Goal: Task Accomplishment & Management: Complete application form

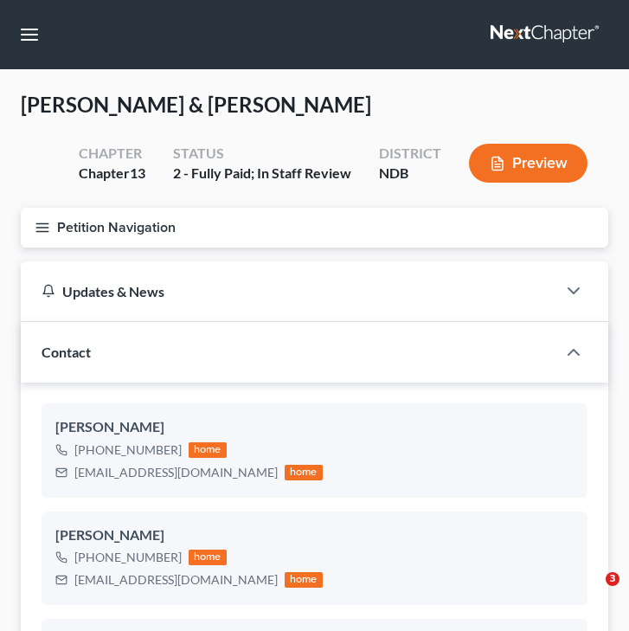
select select "5"
select select "4"
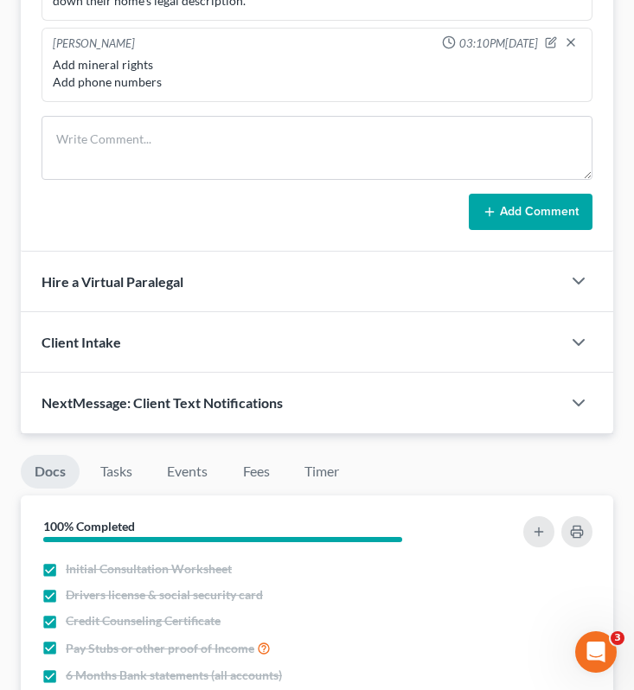
scroll to position [1571, 0]
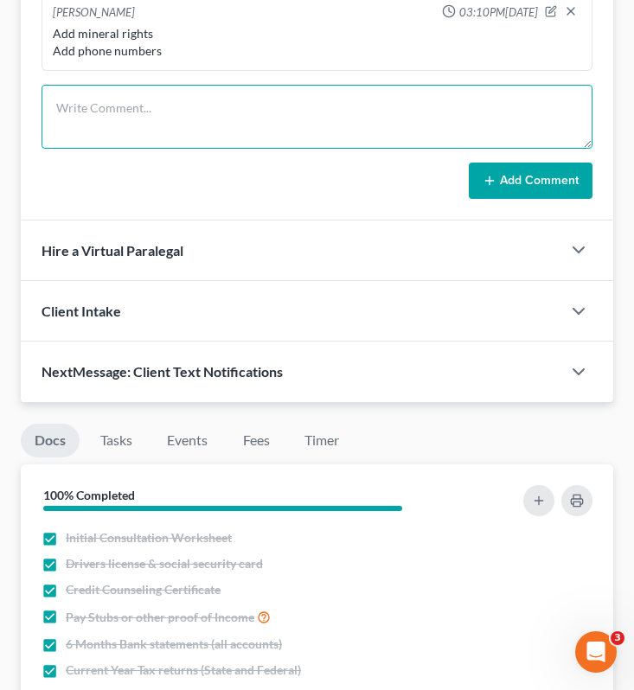
click at [288, 133] on textarea at bounding box center [317, 117] width 551 height 64
type textarea "g"
click at [124, 117] on textarea "ruger 22 glock 19" at bounding box center [317, 117] width 551 height 64
click at [119, 124] on textarea "ruger 22 glock 19" at bounding box center [317, 117] width 551 height 64
click at [128, 142] on textarea "ruger 22 glock 19" at bounding box center [317, 117] width 551 height 64
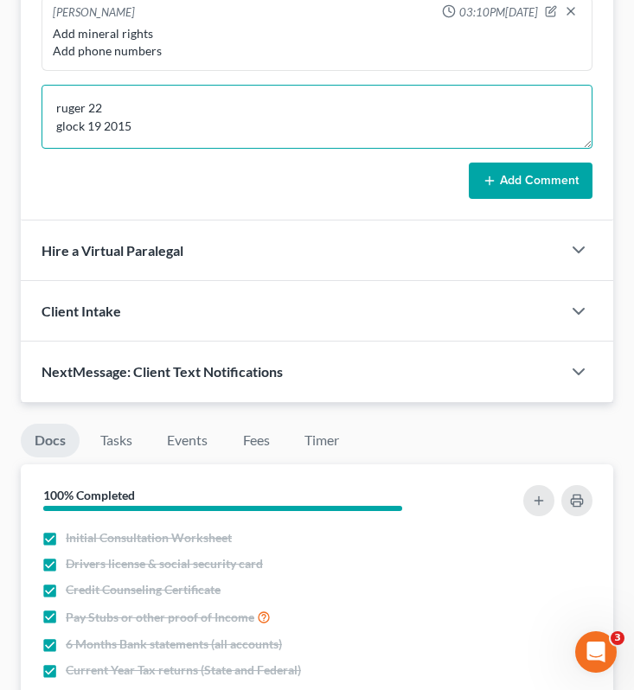
click at [123, 125] on textarea "ruger 22 glock 19 2015" at bounding box center [317, 117] width 551 height 64
click at [204, 149] on textarea "ruger 22 2012 ($200) glock 19 2015" at bounding box center [317, 117] width 551 height 64
click at [179, 145] on textarea "ruger 22 2012 ($200) glock 19 2015 ($200)" at bounding box center [317, 117] width 551 height 64
click at [61, 131] on textarea "ruger 22 2012 ($200) glock 19 2015 ($200)" at bounding box center [317, 117] width 551 height 64
click at [61, 147] on textarea "Ruger 22 2012 ($200) glock 19 2015 ($200)" at bounding box center [317, 117] width 551 height 64
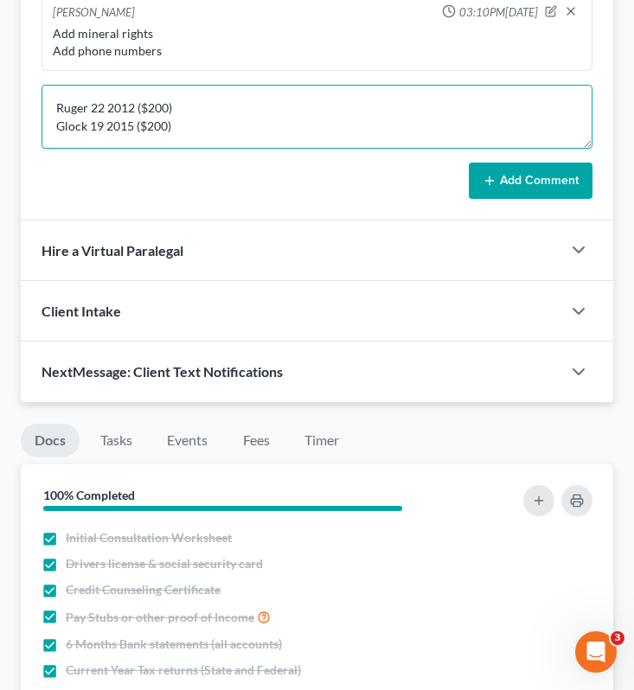
click at [220, 149] on textarea "Ruger 22 2012 ($200) Glock 19 2015 ($200)" at bounding box center [317, 117] width 551 height 64
type textarea "Ruger 22 2012 ($200) Glock 19 2015 ($200)"
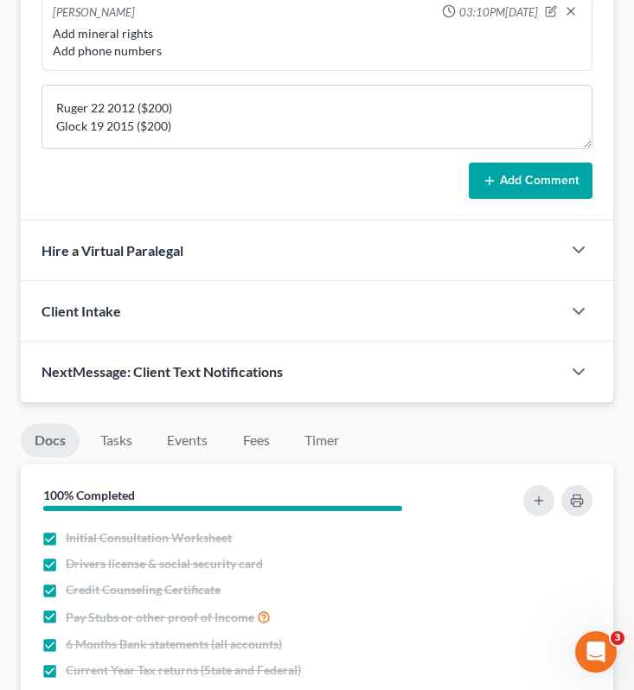
click at [564, 198] on button "Add Comment" at bounding box center [531, 181] width 124 height 36
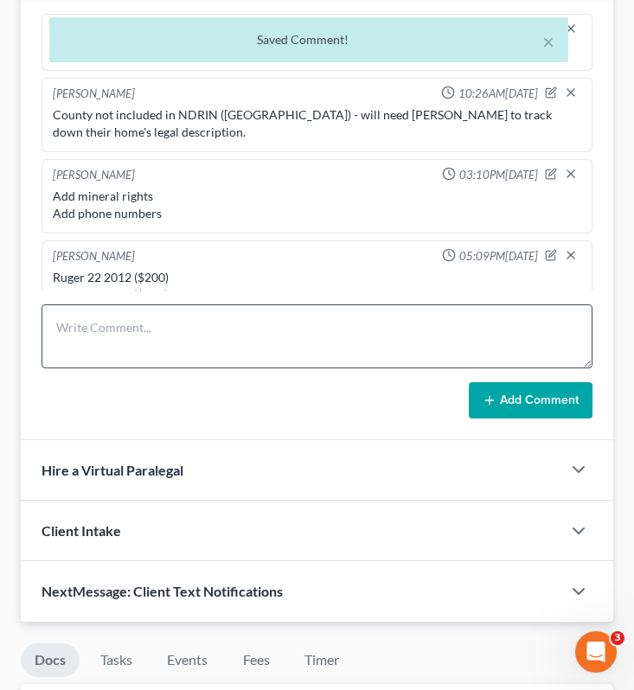
scroll to position [1391, 0]
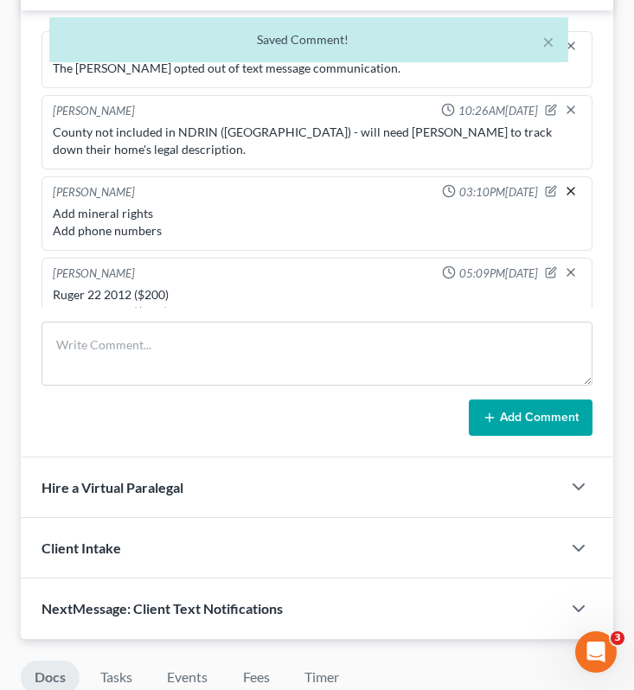
click at [569, 198] on icon "button" at bounding box center [571, 191] width 14 height 14
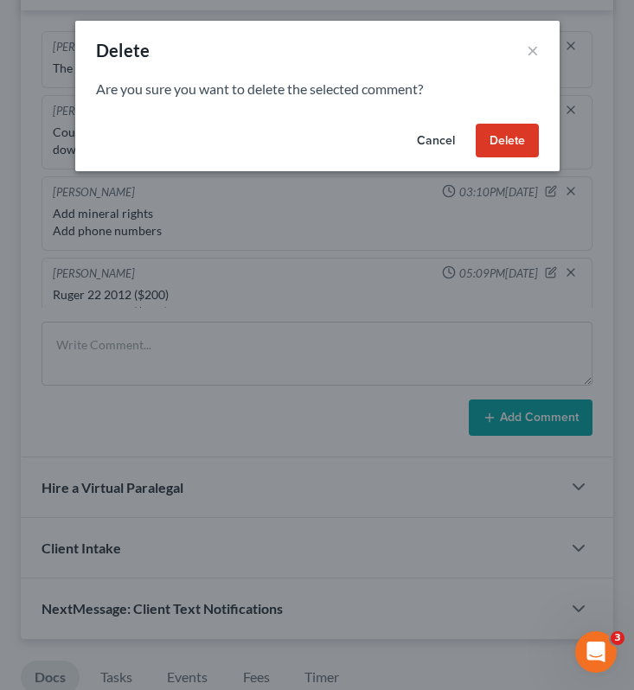
click at [487, 117] on div "Cancel Delete" at bounding box center [317, 144] width 484 height 55
click at [508, 141] on button "Delete" at bounding box center [507, 141] width 63 height 35
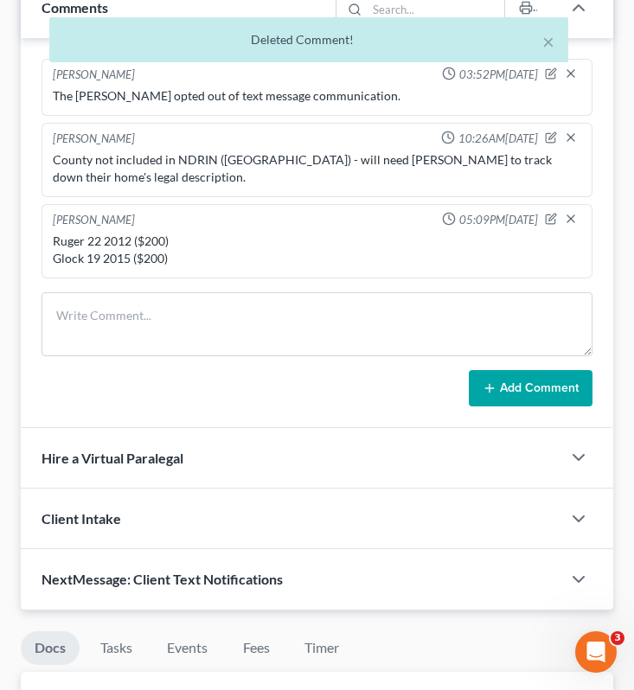
scroll to position [1336, 0]
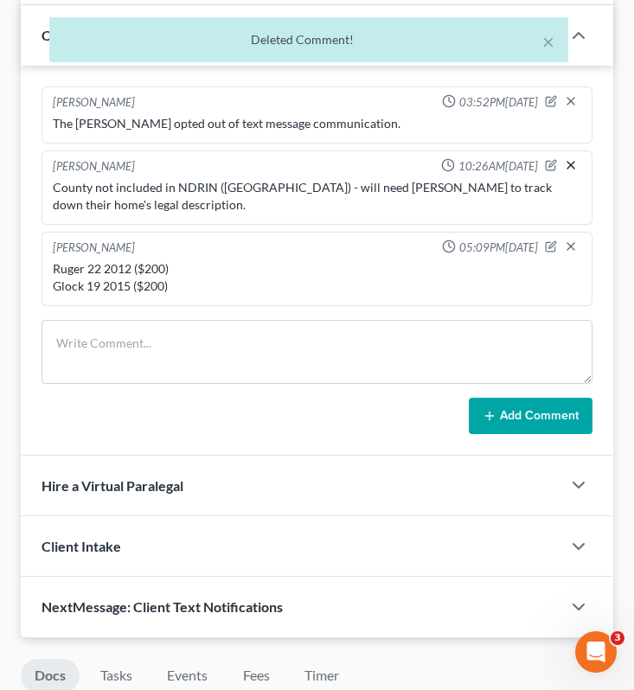
click at [573, 172] on icon "button" at bounding box center [571, 165] width 14 height 14
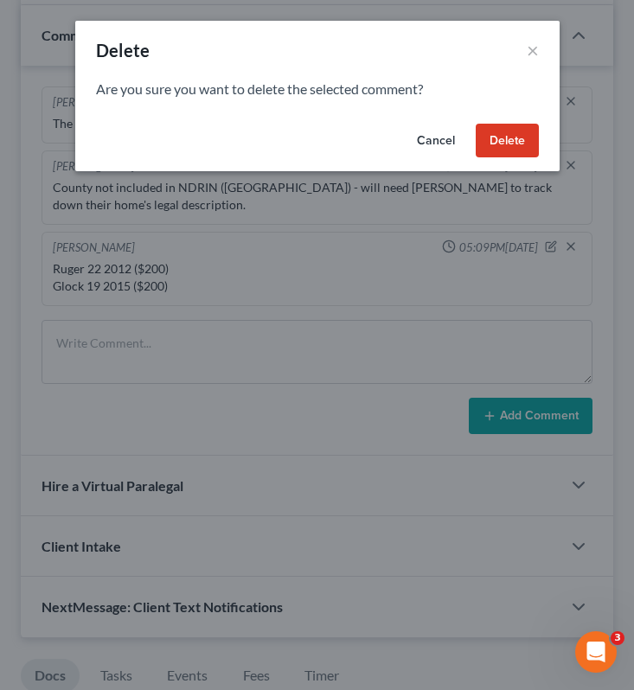
click at [516, 137] on button "Delete" at bounding box center [507, 141] width 63 height 35
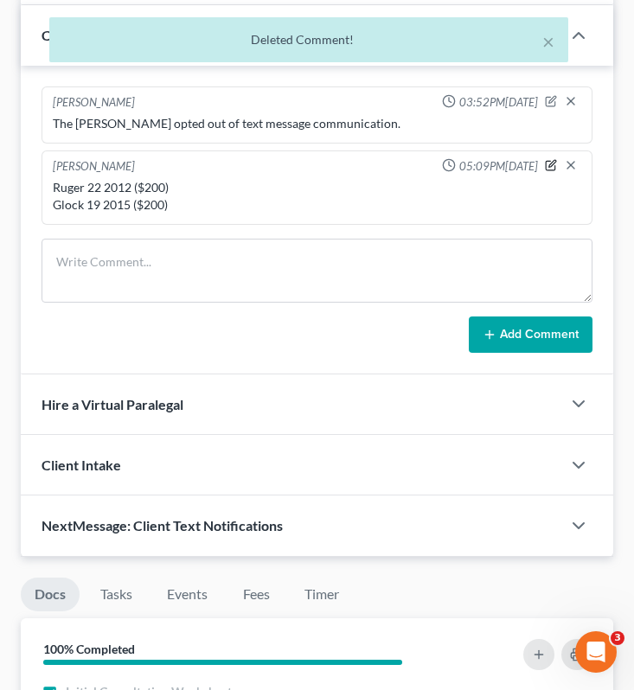
click at [546, 170] on icon "button" at bounding box center [551, 166] width 10 height 10
type textarea "Ruger 22 2012 ($200) Glock 19 2015 ($200)"
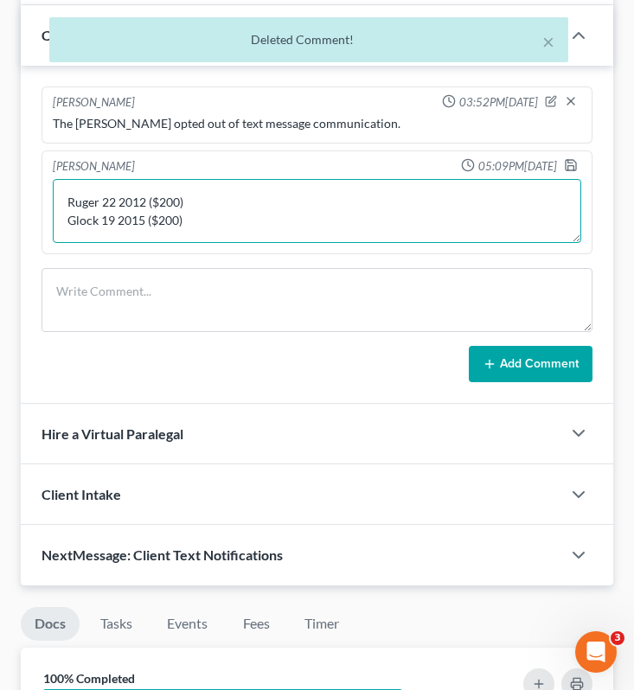
drag, startPoint x: 220, startPoint y: 247, endPoint x: 53, endPoint y: 209, distance: 171.2
click at [53, 209] on textarea "Ruger 22 2012 ($200) Glock 19 2015 ($200)" at bounding box center [317, 211] width 529 height 64
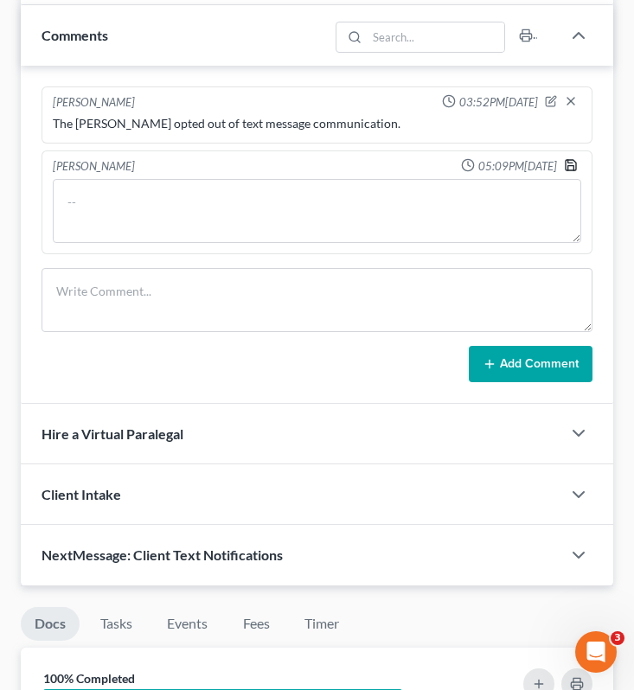
click at [569, 170] on icon "button" at bounding box center [571, 165] width 10 height 10
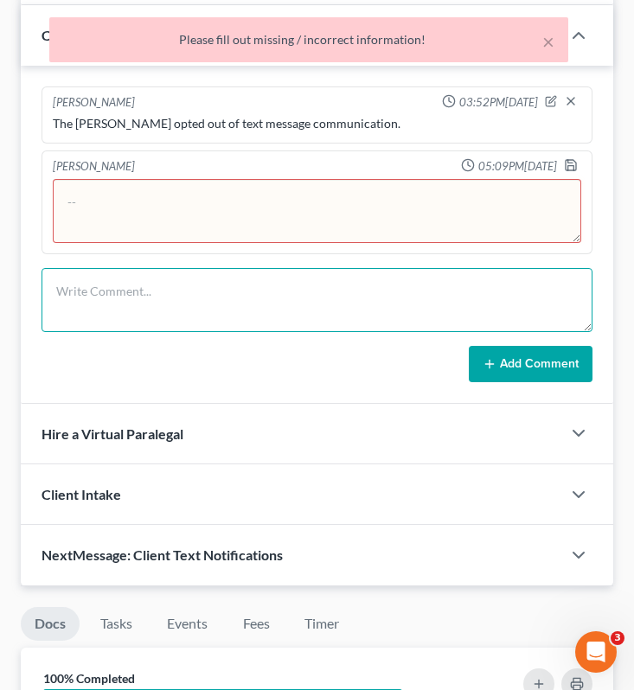
click at [339, 331] on textarea at bounding box center [317, 300] width 551 height 64
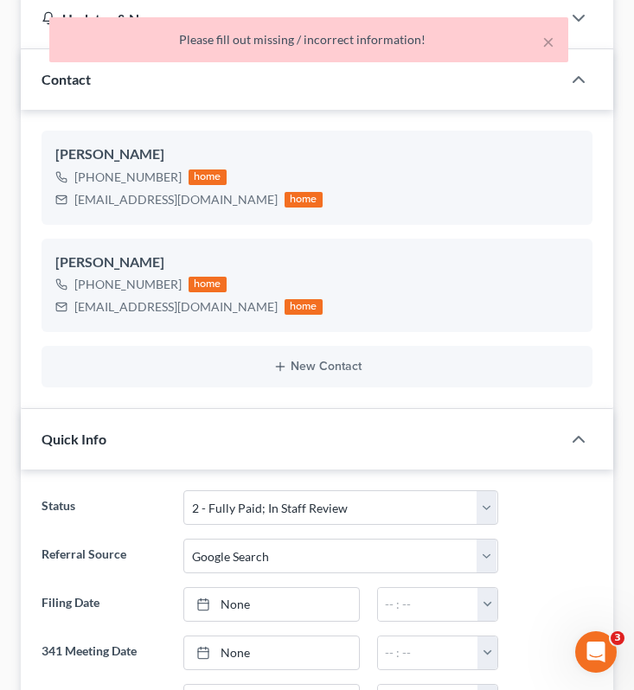
scroll to position [0, 0]
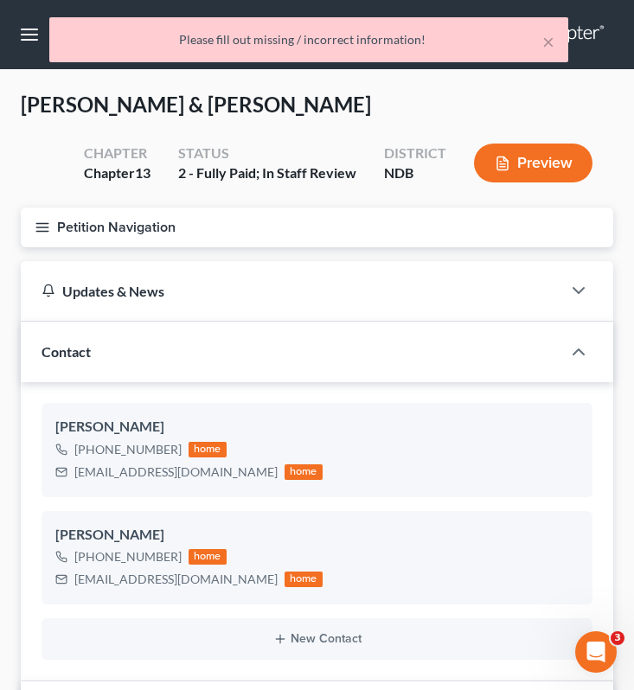
click at [29, 38] on div "× Please fill out missing / incorrect information!" at bounding box center [308, 44] width 634 height 54
click at [23, 31] on div "× Please fill out missing / incorrect information!" at bounding box center [308, 44] width 634 height 54
click at [130, 325] on div "Contact" at bounding box center [291, 352] width 541 height 60
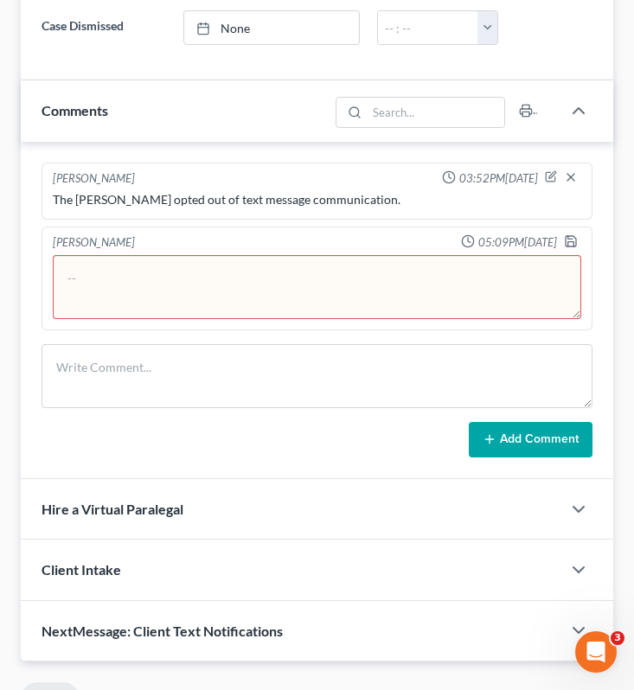
scroll to position [971, 0]
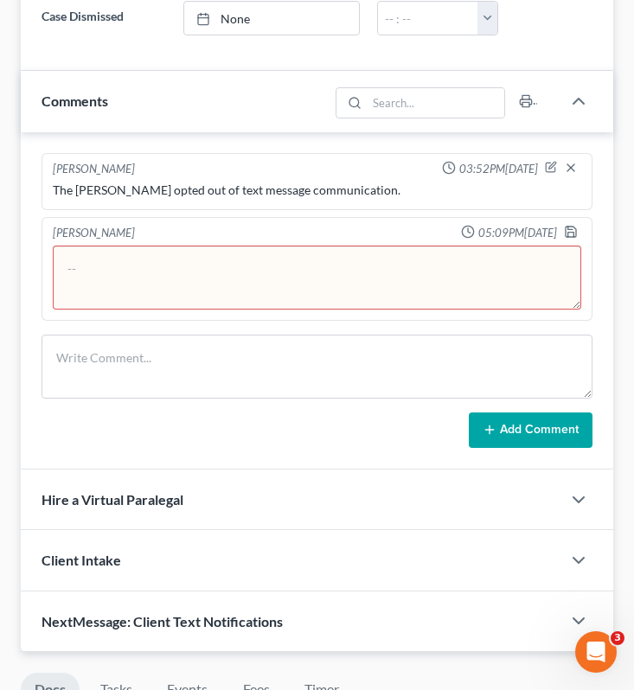
click at [514, 449] on button "Add Comment" at bounding box center [531, 431] width 124 height 36
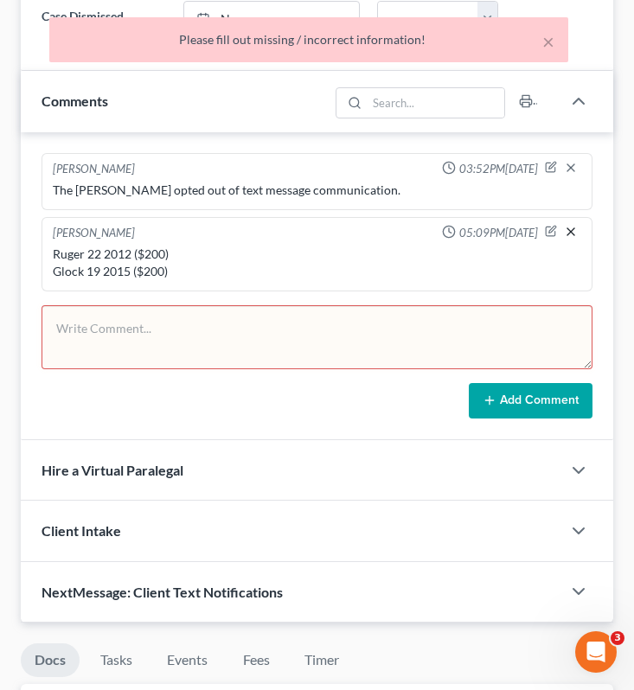
click at [567, 235] on line "button" at bounding box center [570, 231] width 7 height 7
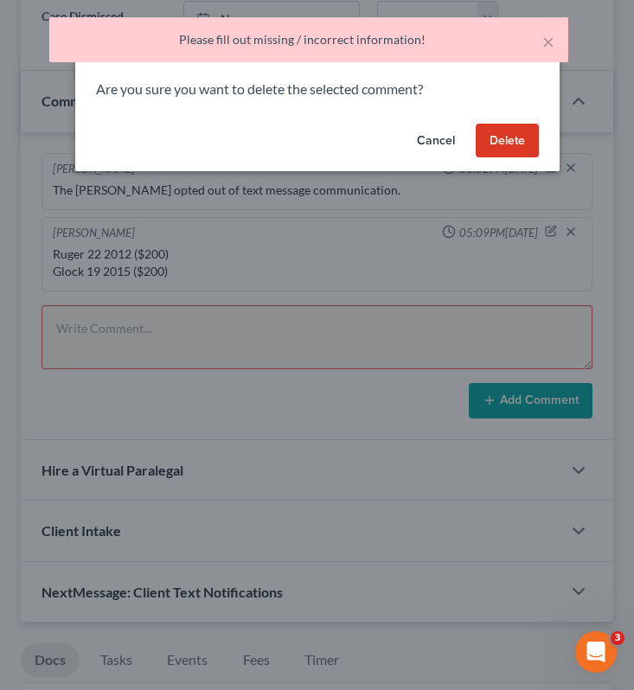
click at [515, 136] on button "Delete" at bounding box center [507, 141] width 63 height 35
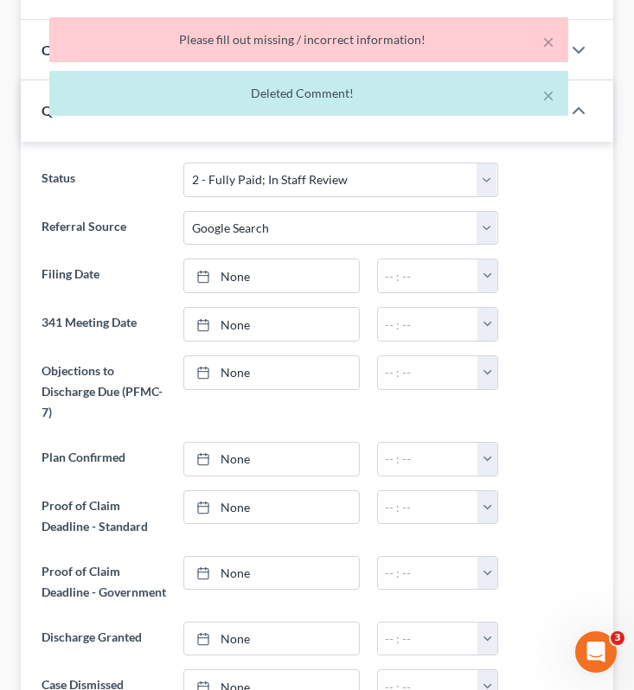
scroll to position [0, 0]
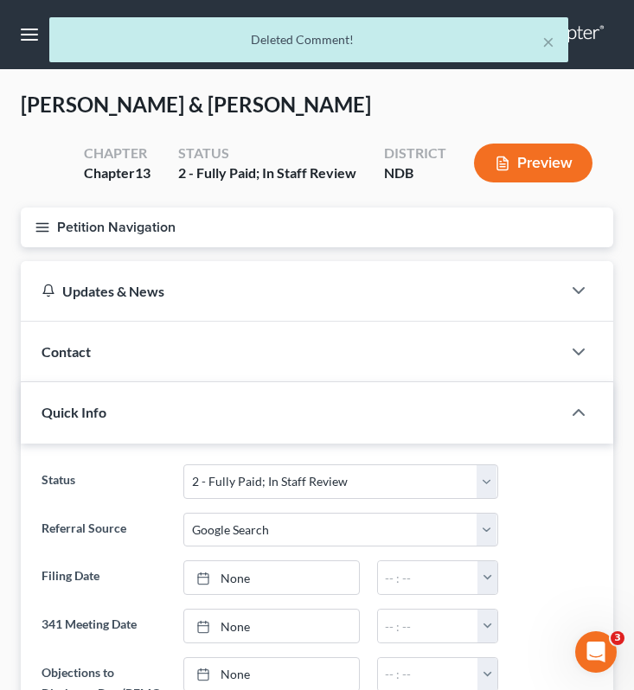
click at [31, 33] on div "× Deleted Comment!" at bounding box center [308, 44] width 634 height 54
click at [26, 40] on div "× Deleted Comment!" at bounding box center [308, 44] width 634 height 54
click at [36, 33] on div "× Deleted Comment!" at bounding box center [308, 44] width 634 height 54
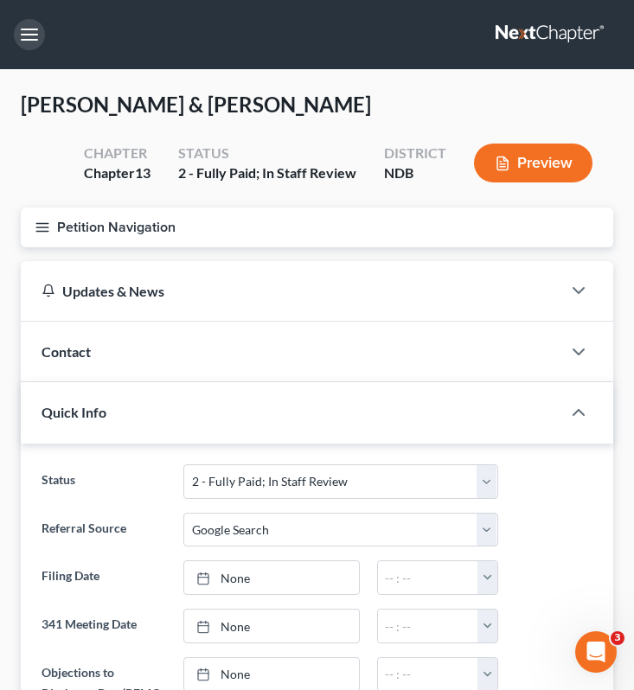
click at [38, 35] on button "button" at bounding box center [29, 34] width 31 height 31
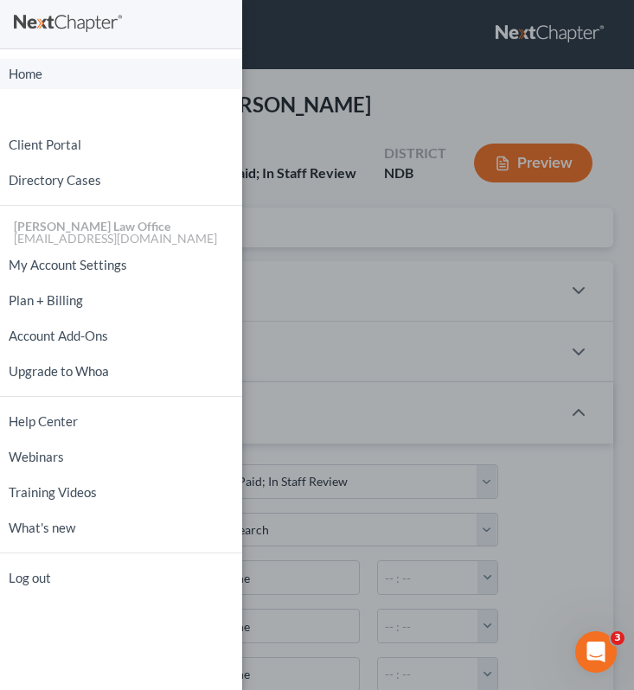
click at [43, 74] on link "Home" at bounding box center [121, 74] width 242 height 30
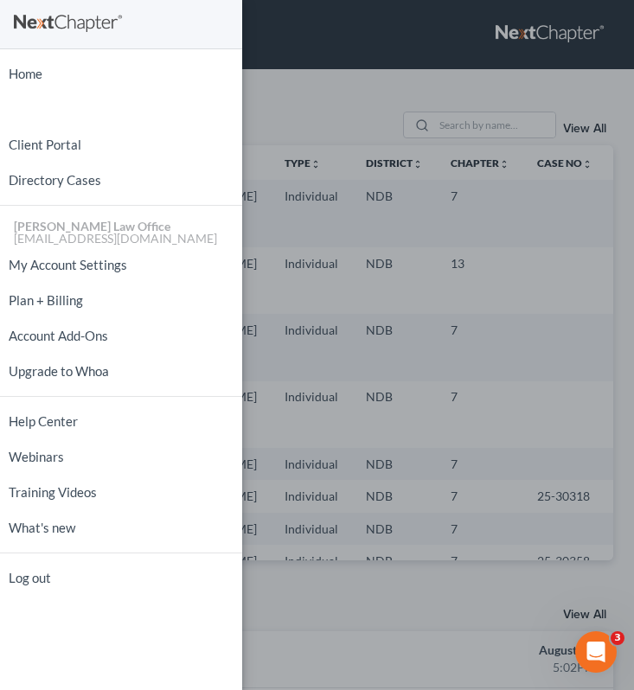
click at [360, 146] on div "Home New Case Client Portal Directory Cases Bulie Diaz Law Office fargo@buliela…" at bounding box center [317, 345] width 634 height 690
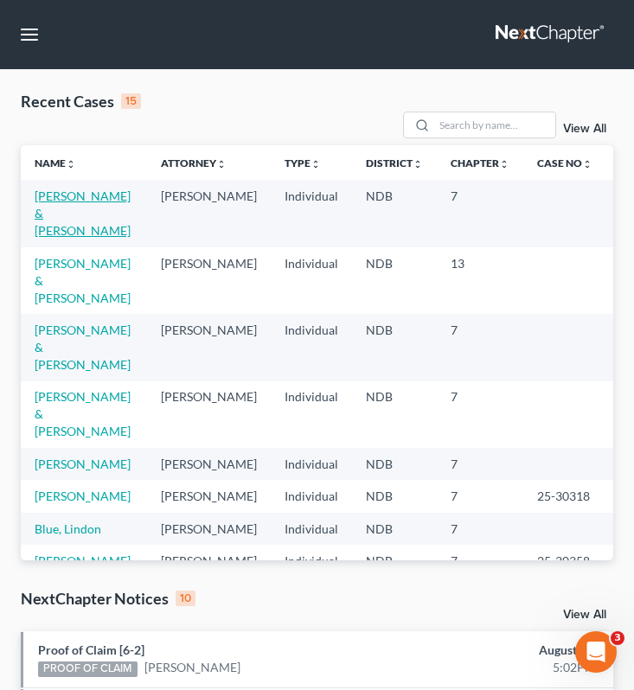
click at [54, 196] on link "[PERSON_NAME] & [PERSON_NAME]" at bounding box center [83, 213] width 96 height 49
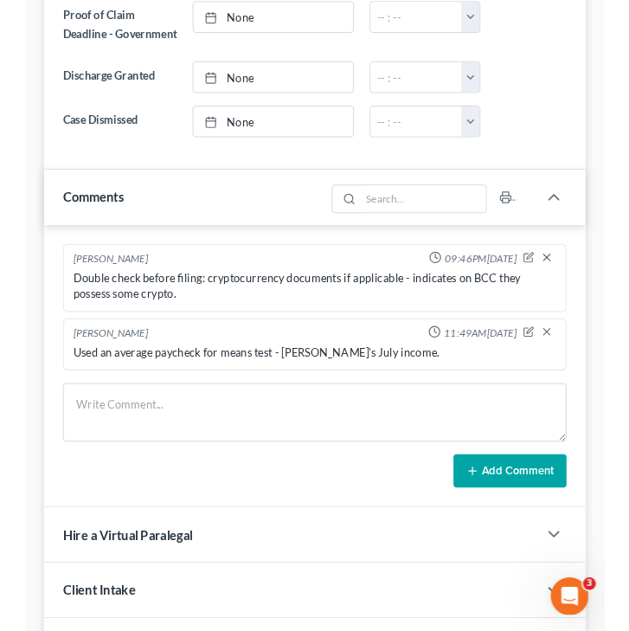
scroll to position [1157, 0]
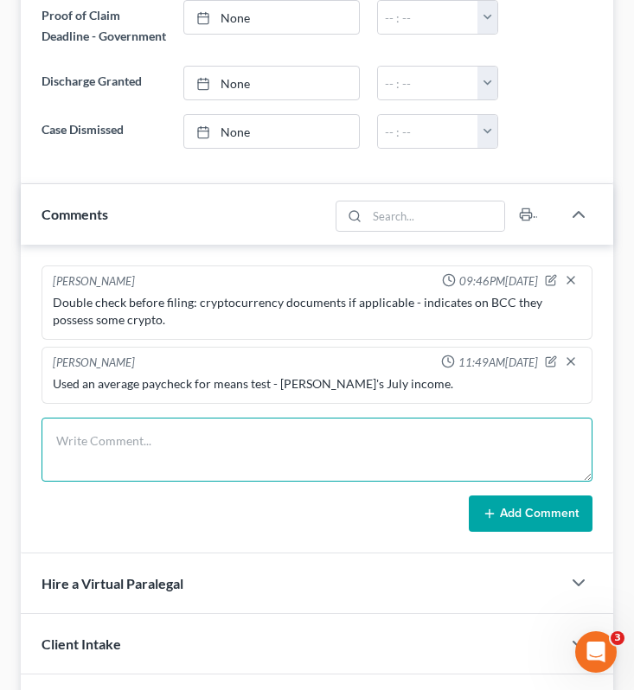
click at [168, 452] on textarea at bounding box center [317, 450] width 551 height 64
paste textarea "Ruger 22 2012 ($200) Glock 19 2015 ($200)"
type textarea "Ruger 22 2012 ($200) Glock 19 2015 ($200)"
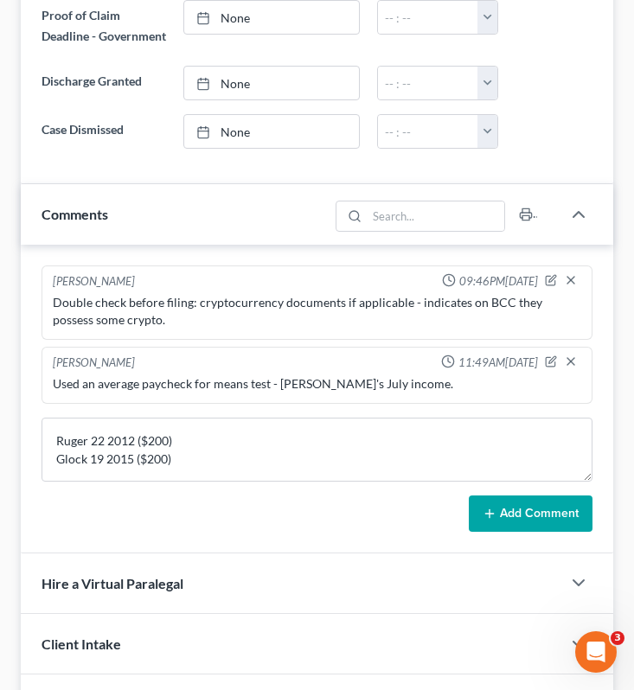
click at [529, 528] on button "Add Comment" at bounding box center [531, 514] width 124 height 36
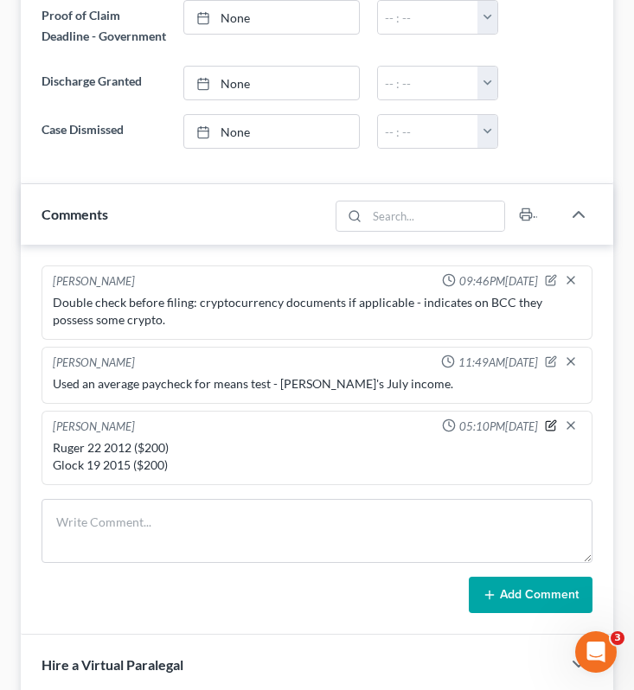
click at [554, 432] on icon "button" at bounding box center [551, 426] width 12 height 12
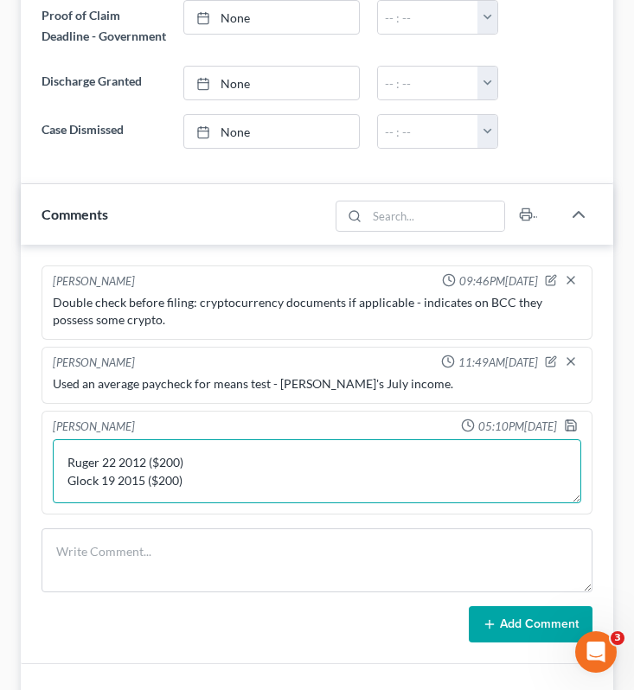
click at [145, 480] on textarea "Ruger 22 2012 ($200) Glock 19 2015 ($200)" at bounding box center [317, 471] width 529 height 64
type textarea "Ruger 22 2013 ($200) Glock 19 2015 ($200)"
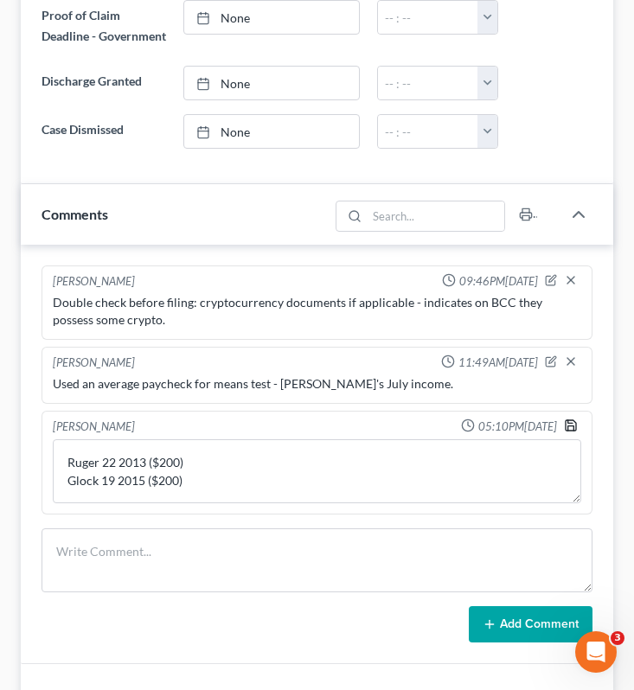
click at [574, 433] on icon "button" at bounding box center [571, 426] width 14 height 14
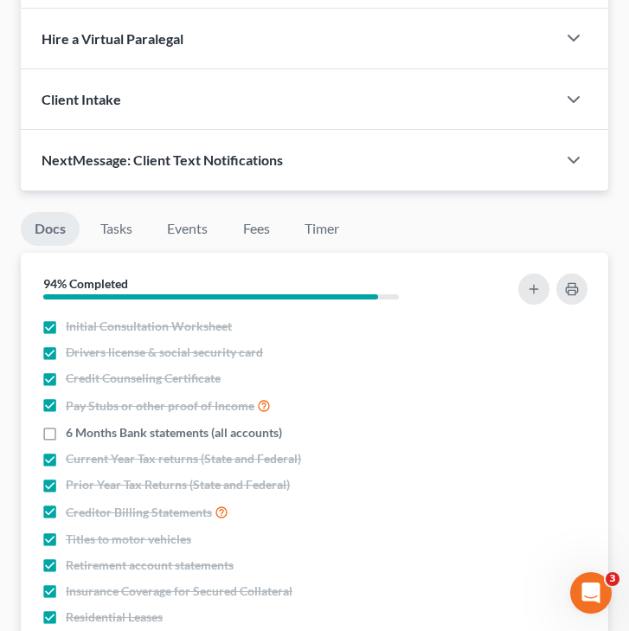
scroll to position [1839, 0]
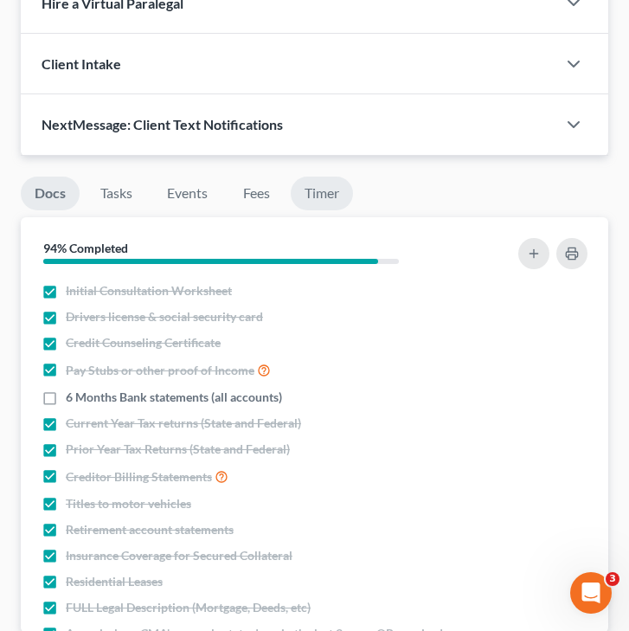
click at [317, 208] on link "Timer" at bounding box center [322, 193] width 62 height 34
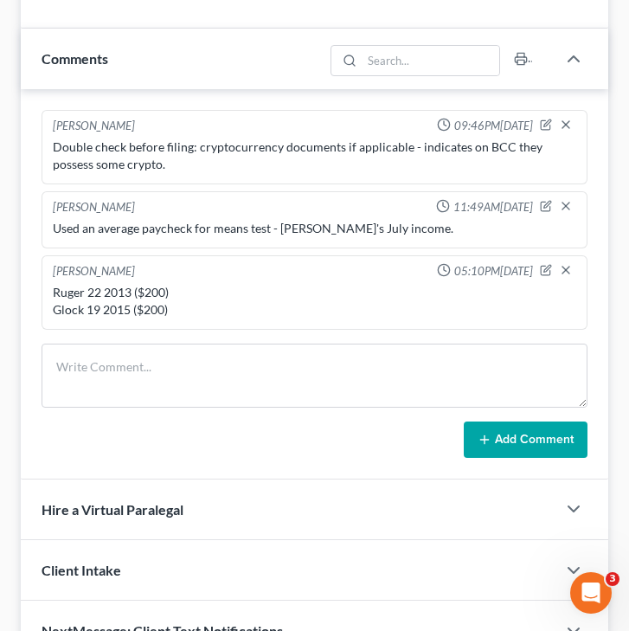
scroll to position [850, 0]
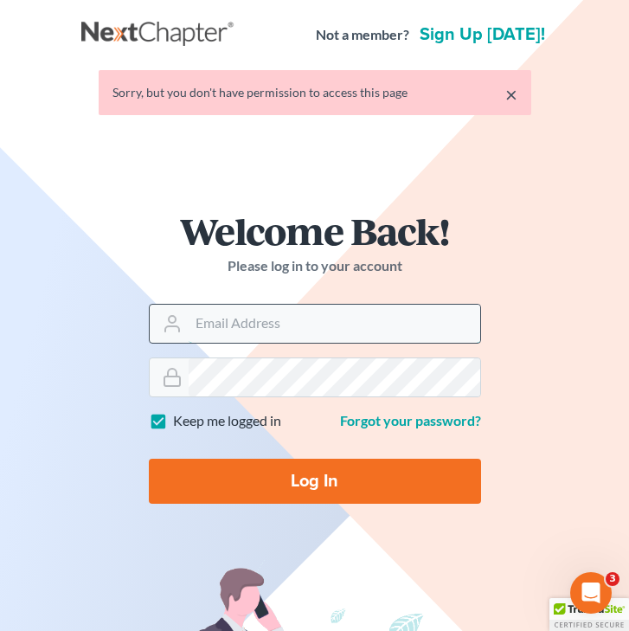
click at [287, 329] on input "Email Address" at bounding box center [335, 323] width 292 height 38
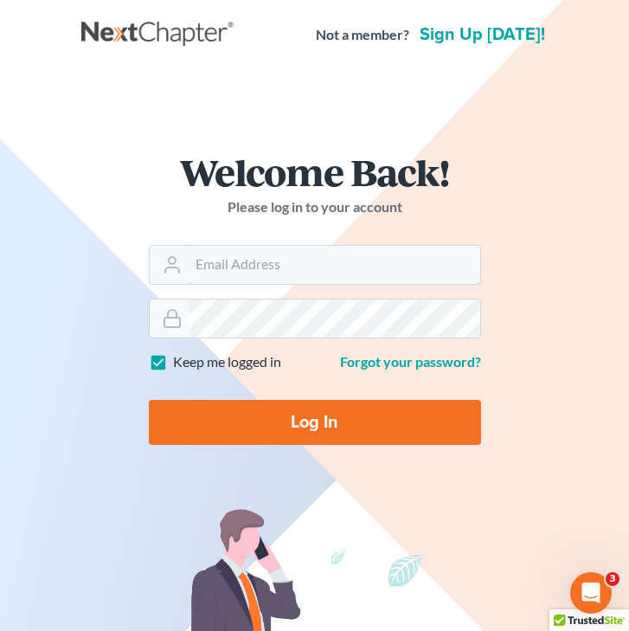
type input "[EMAIL_ADDRESS][DOMAIN_NAME]"
click at [263, 426] on input "Log In" at bounding box center [315, 422] width 332 height 45
type input "Thinking..."
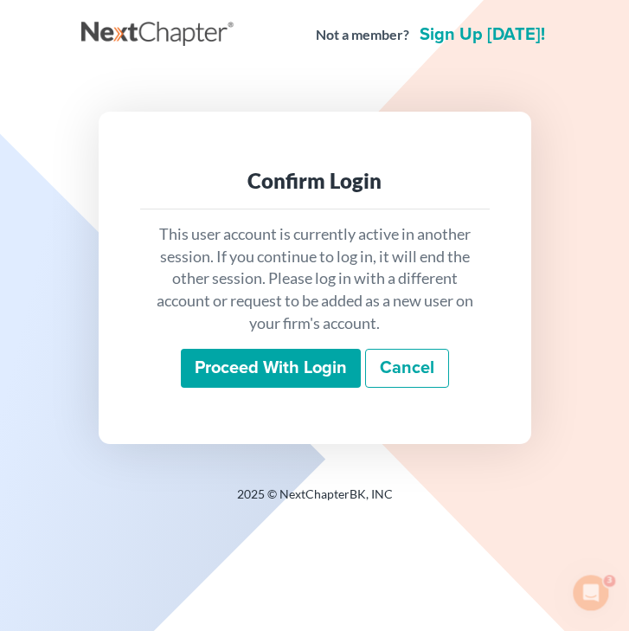
click at [291, 356] on input "Proceed with login" at bounding box center [271, 369] width 180 height 40
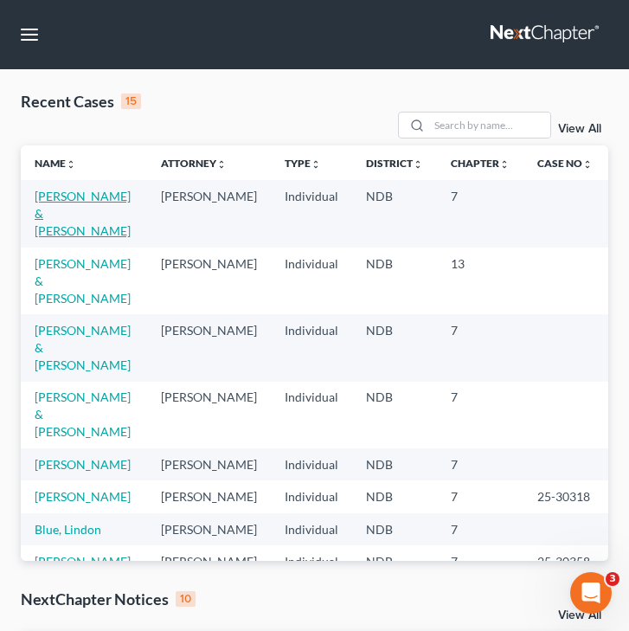
click at [46, 208] on link "[PERSON_NAME] & [PERSON_NAME]" at bounding box center [83, 213] width 96 height 49
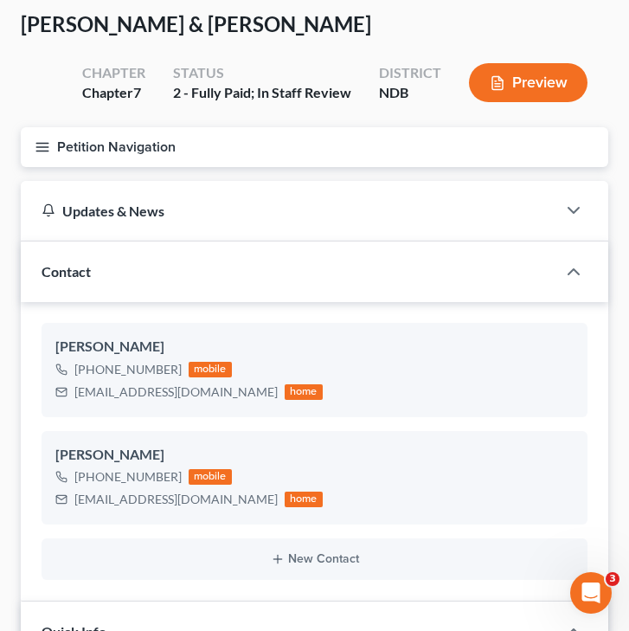
scroll to position [83, 0]
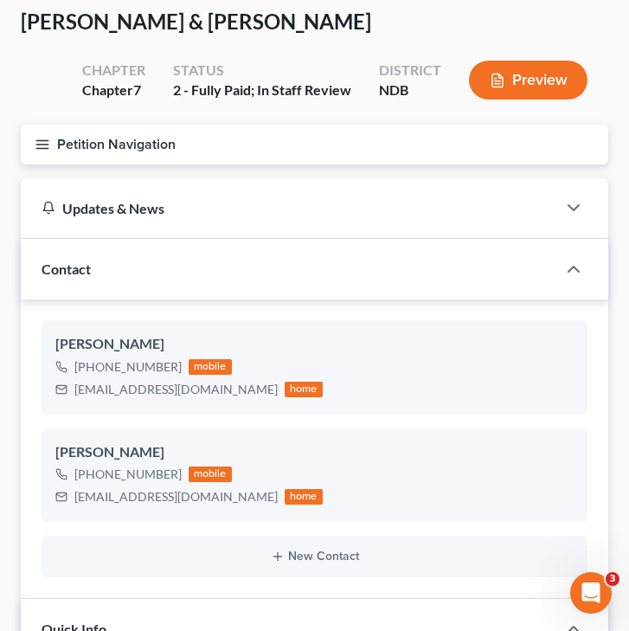
click at [50, 138] on button "Petition Navigation" at bounding box center [314, 145] width 587 height 40
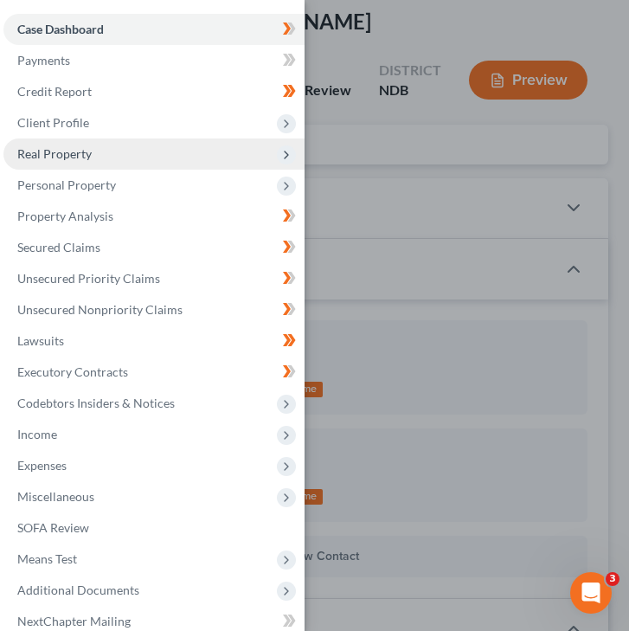
click at [84, 155] on span "Real Property" at bounding box center [54, 153] width 74 height 15
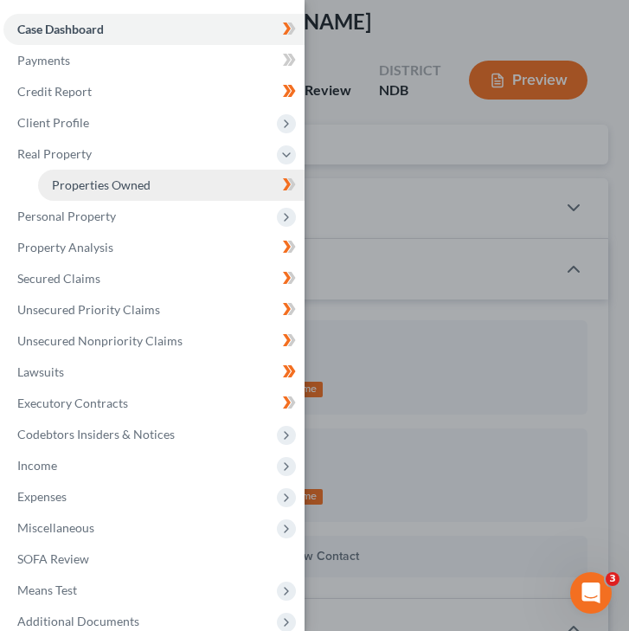
click at [128, 198] on link "Properties Owned" at bounding box center [171, 185] width 266 height 31
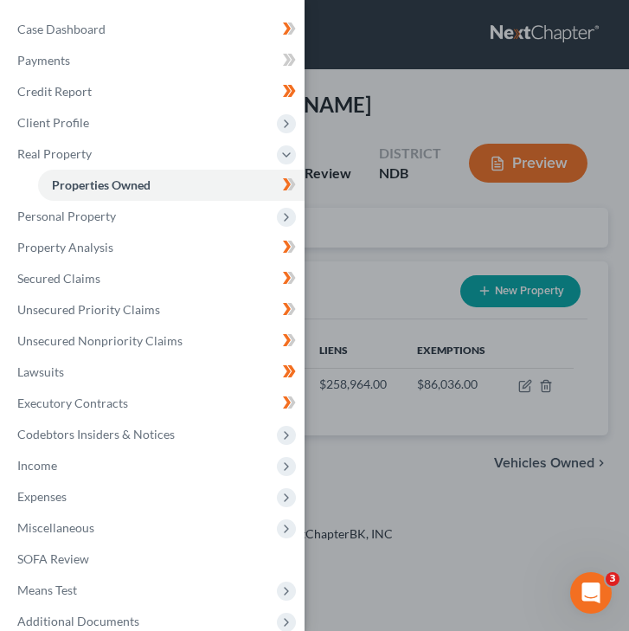
click at [464, 302] on div "Case Dashboard Payments Invoices Payments Payments Credit Report Client Profile" at bounding box center [314, 315] width 629 height 631
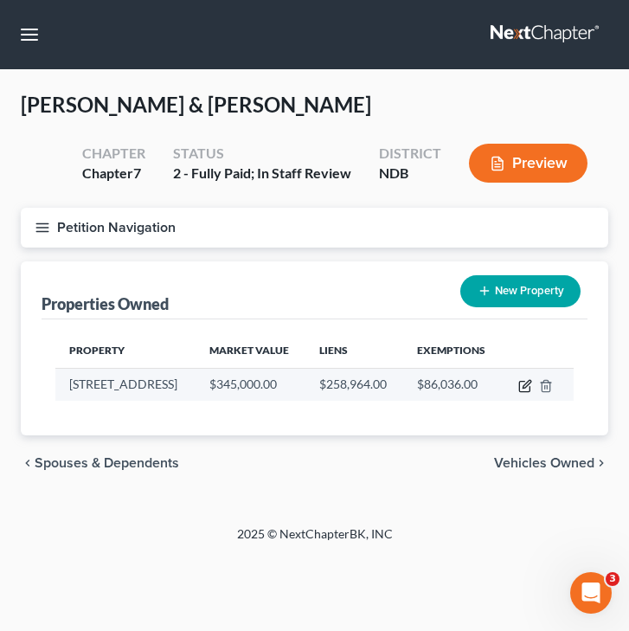
click at [529, 387] on icon "button" at bounding box center [524, 386] width 10 height 10
select select "29"
select select "2"
select select "1"
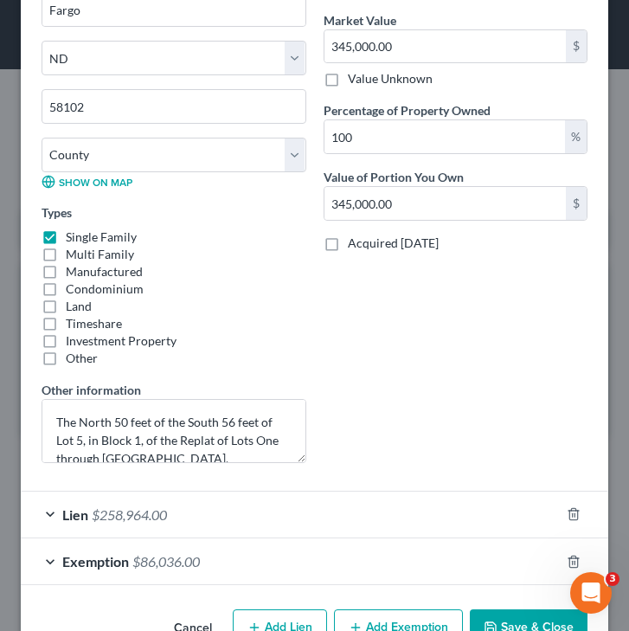
scroll to position [469, 0]
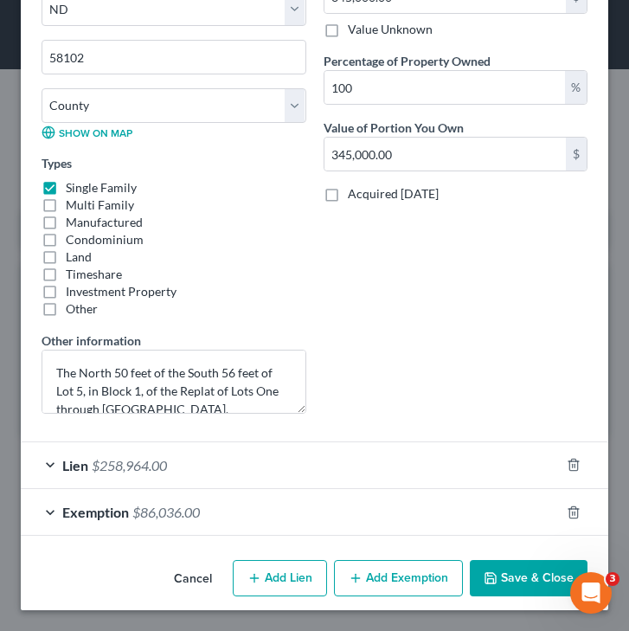
click at [521, 569] on button "Save & Close" at bounding box center [529, 578] width 118 height 36
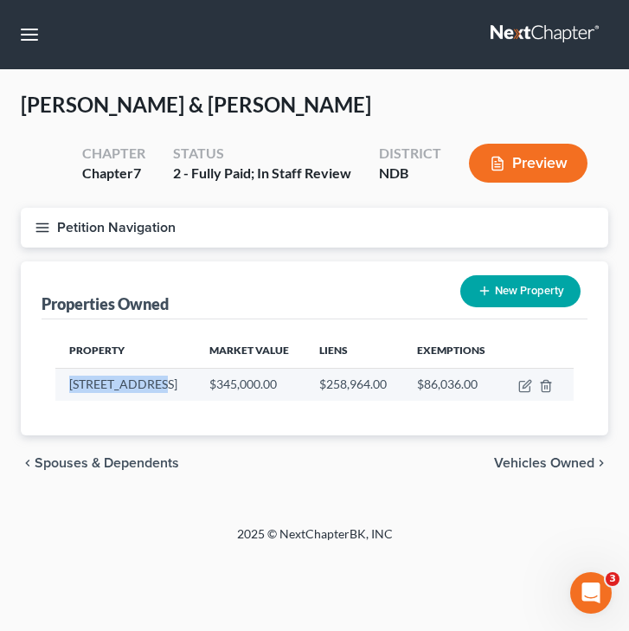
drag, startPoint x: 70, startPoint y: 383, endPoint x: 153, endPoint y: 381, distance: 83.1
click at [153, 381] on td "[STREET_ADDRESS]" at bounding box center [125, 384] width 140 height 33
copy td "[STREET_ADDRESS]"
click at [131, 394] on td "[STREET_ADDRESS]" at bounding box center [125, 384] width 140 height 33
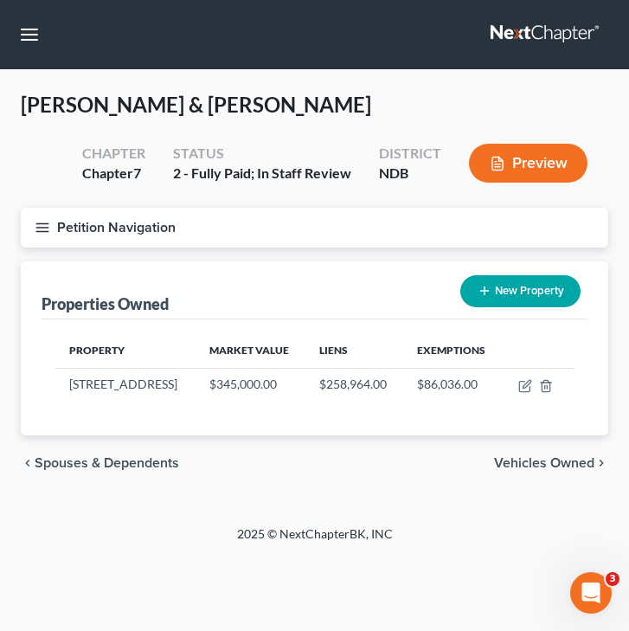
click at [44, 227] on icon "button" at bounding box center [43, 228] width 16 height 16
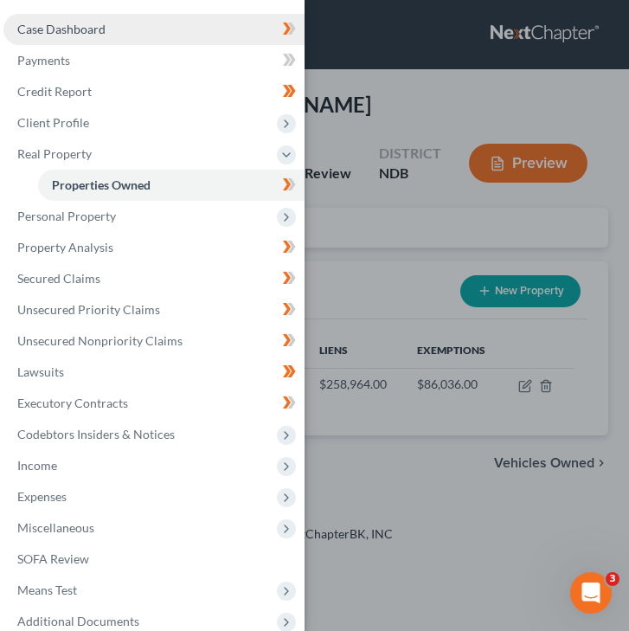
click at [52, 21] on link "Case Dashboard" at bounding box center [153, 29] width 301 height 31
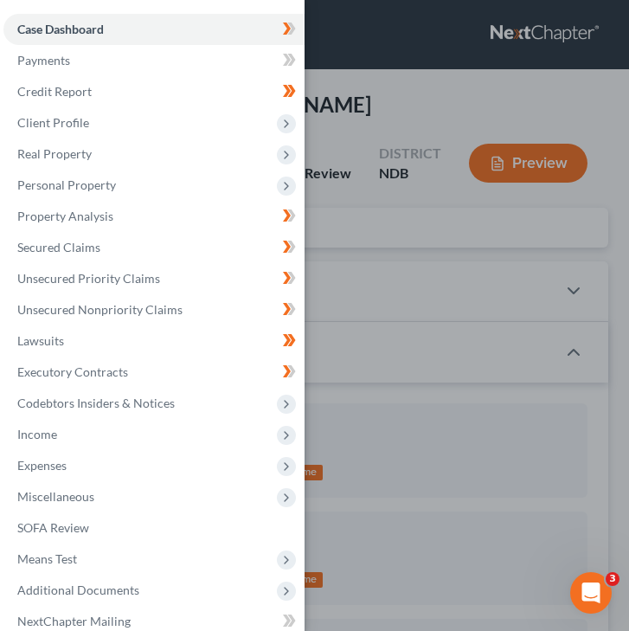
click at [360, 127] on div "Case Dashboard Payments Invoices Payments Payments Credit Report Client Profile" at bounding box center [314, 315] width 629 height 631
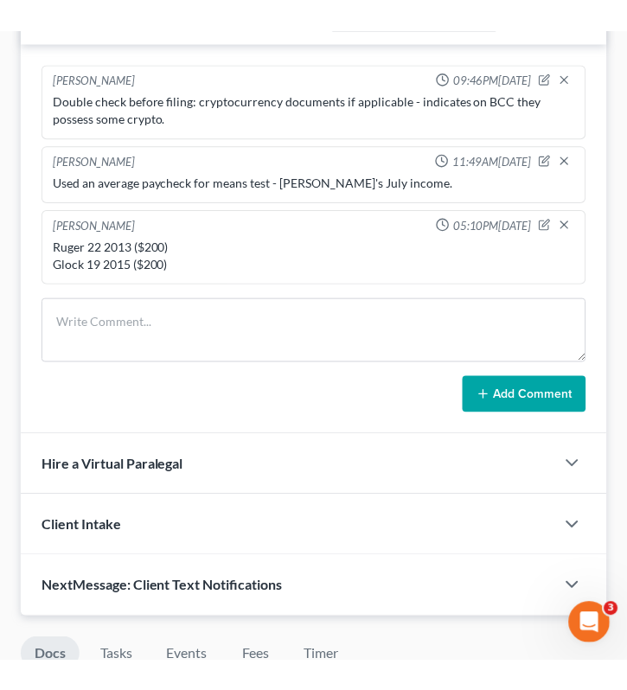
scroll to position [1411, 0]
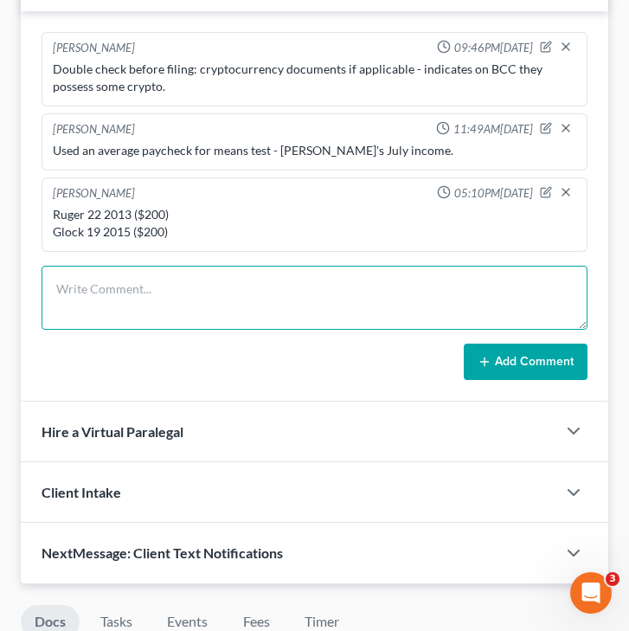
click at [101, 286] on textarea at bounding box center [315, 298] width 546 height 64
type textarea "Add essentia"
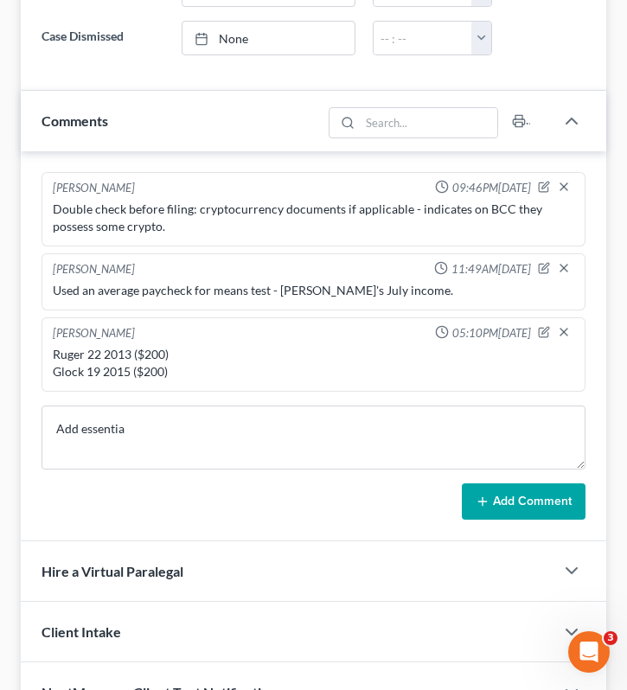
scroll to position [1274, 0]
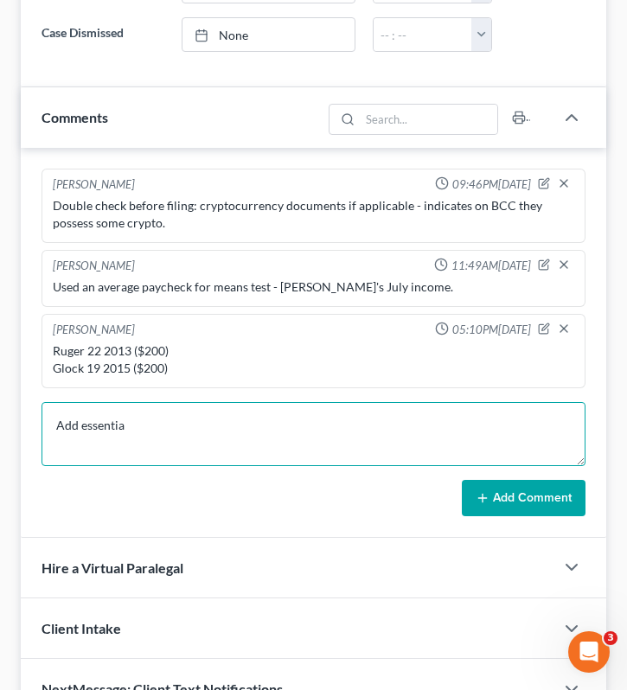
drag, startPoint x: 141, startPoint y: 430, endPoint x: -15, endPoint y: 428, distance: 155.7
click at [0, 428] on html "Home New Case Client Portal Directory Cases [PERSON_NAME] Law Office [EMAIL_ADD…" at bounding box center [313, 72] width 627 height 2692
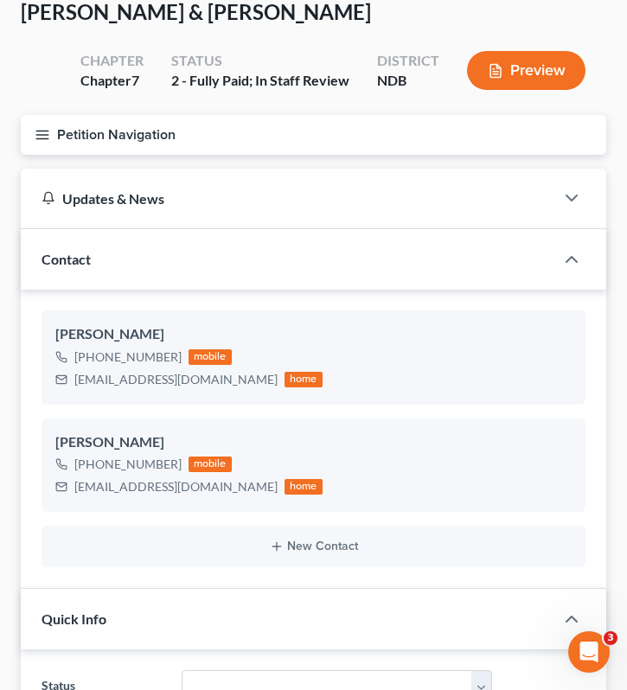
scroll to position [87, 0]
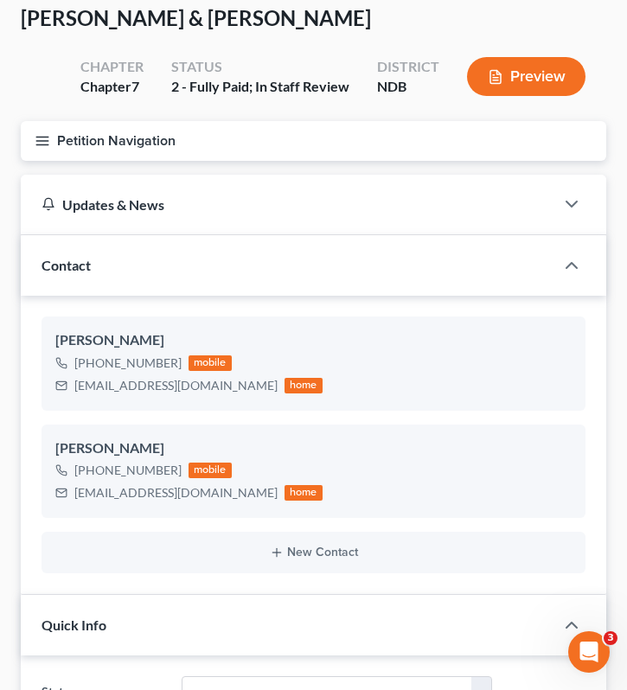
click at [47, 138] on icon "button" at bounding box center [43, 141] width 16 height 16
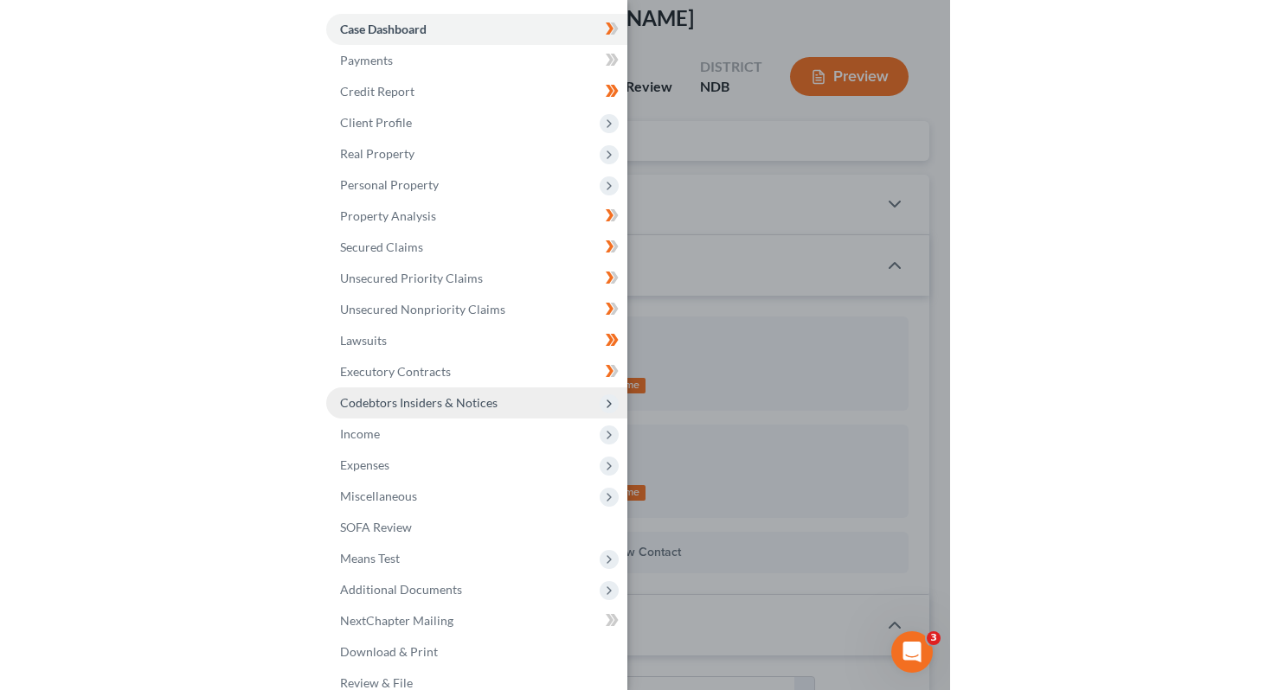
scroll to position [22, 0]
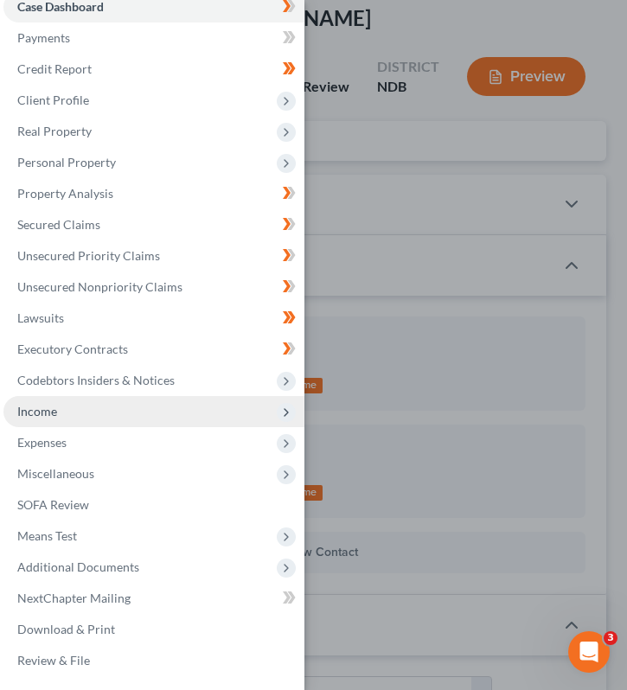
click at [92, 408] on span "Income" at bounding box center [153, 411] width 301 height 31
